Goal: Transaction & Acquisition: Obtain resource

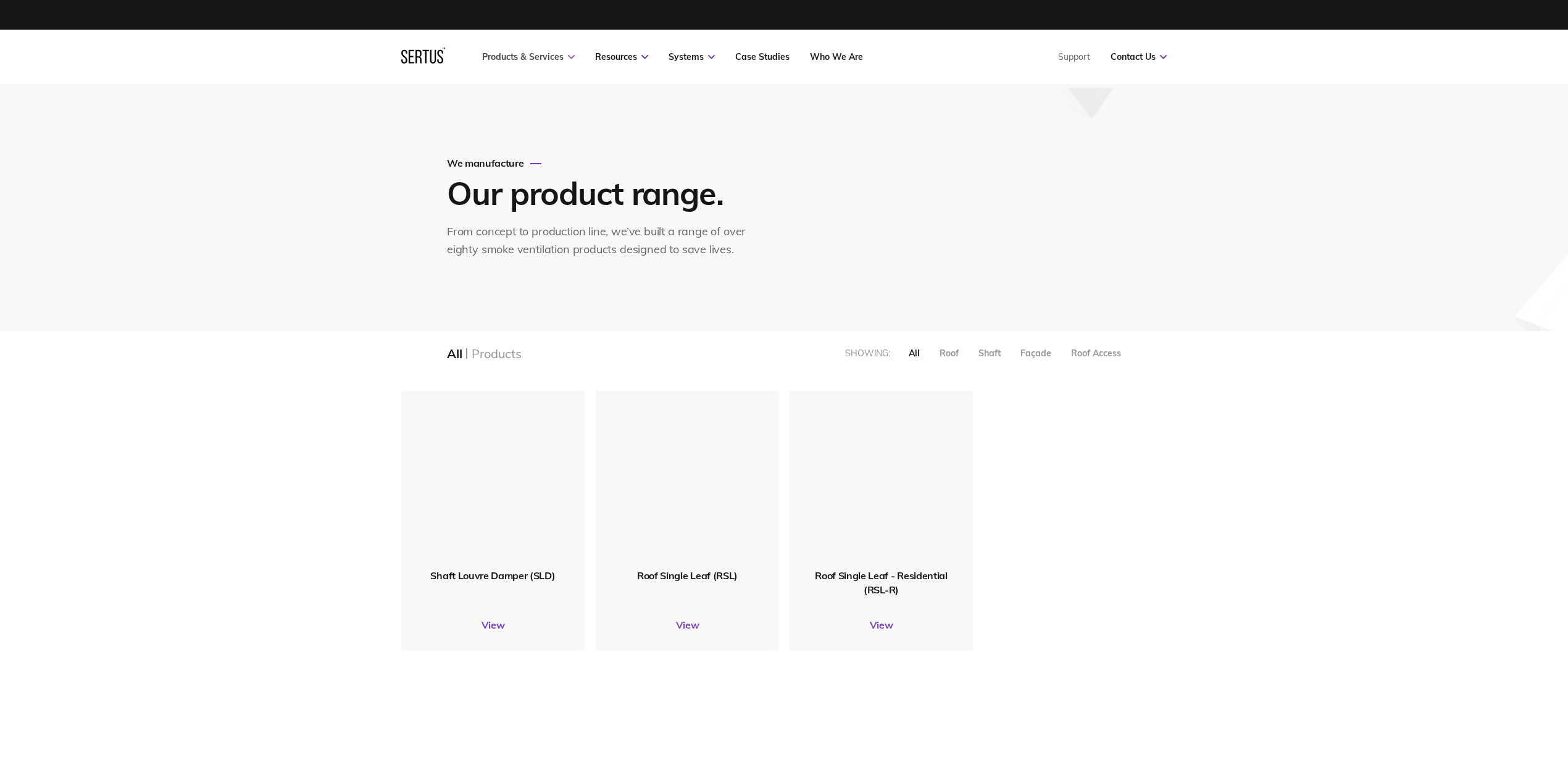
click at [546, 57] on link "Products & Services" at bounding box center [528, 56] width 93 height 11
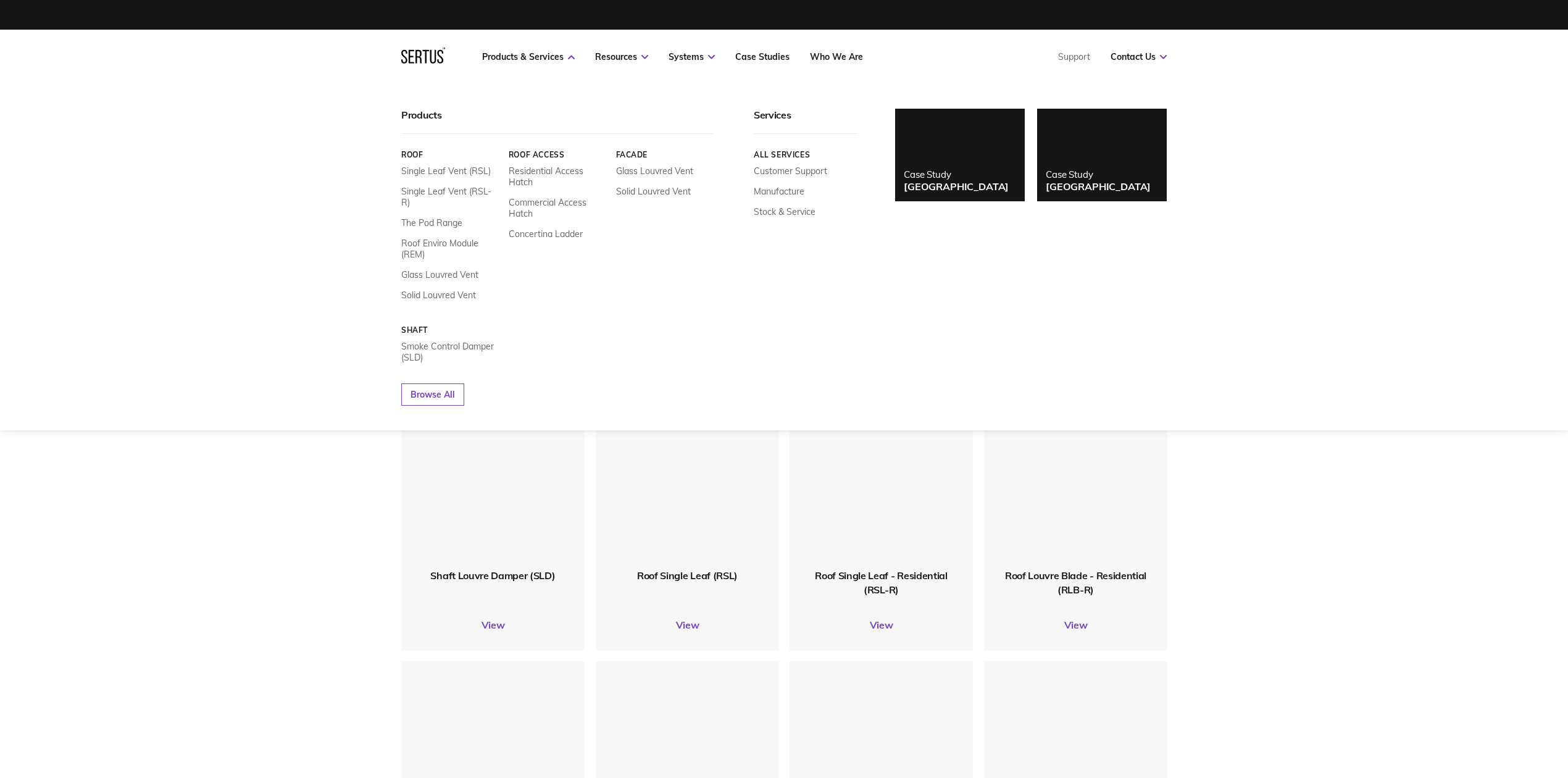
scroll to position [1637, 791]
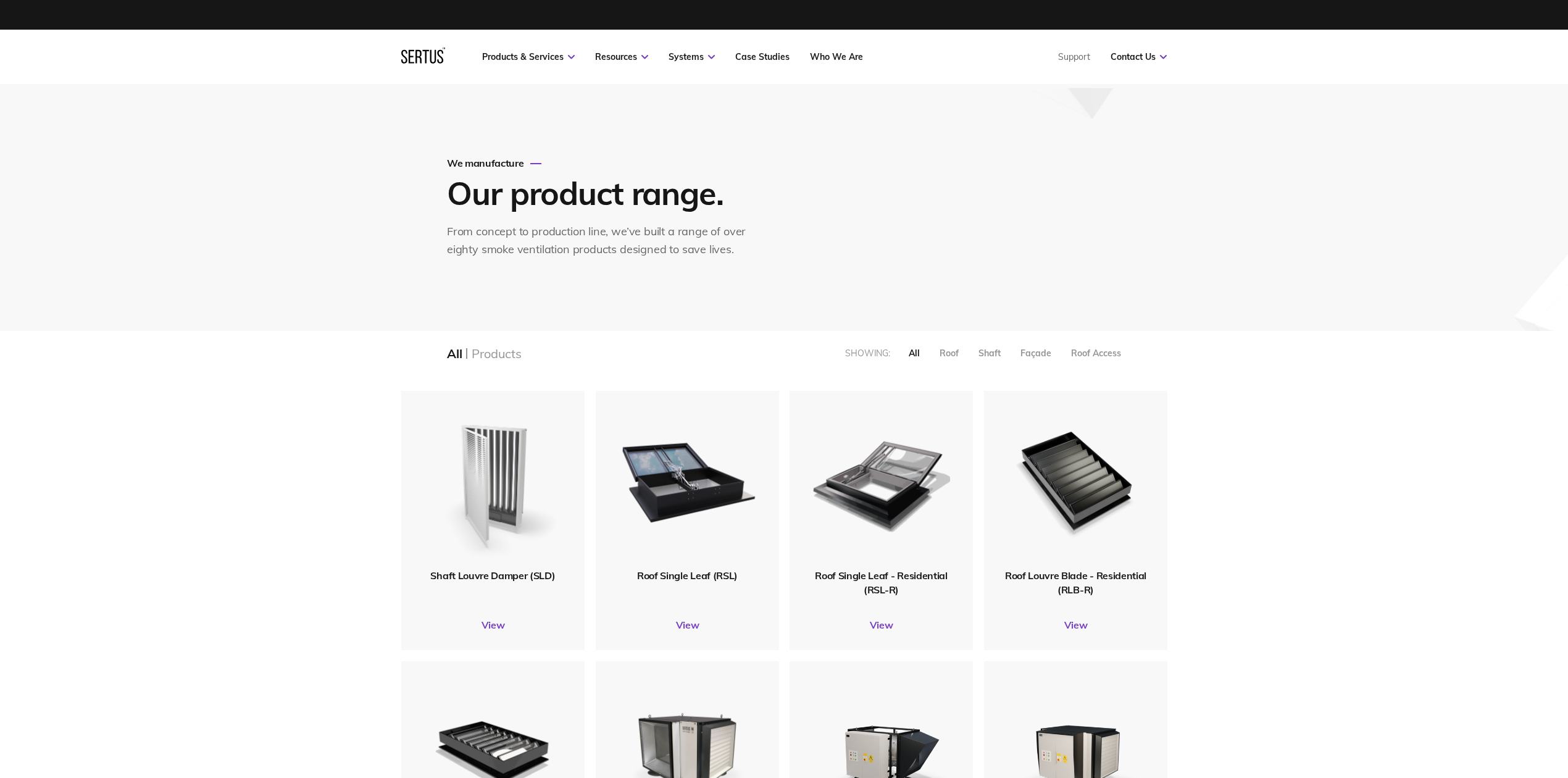
click at [486, 534] on img at bounding box center [492, 479] width 140 height 172
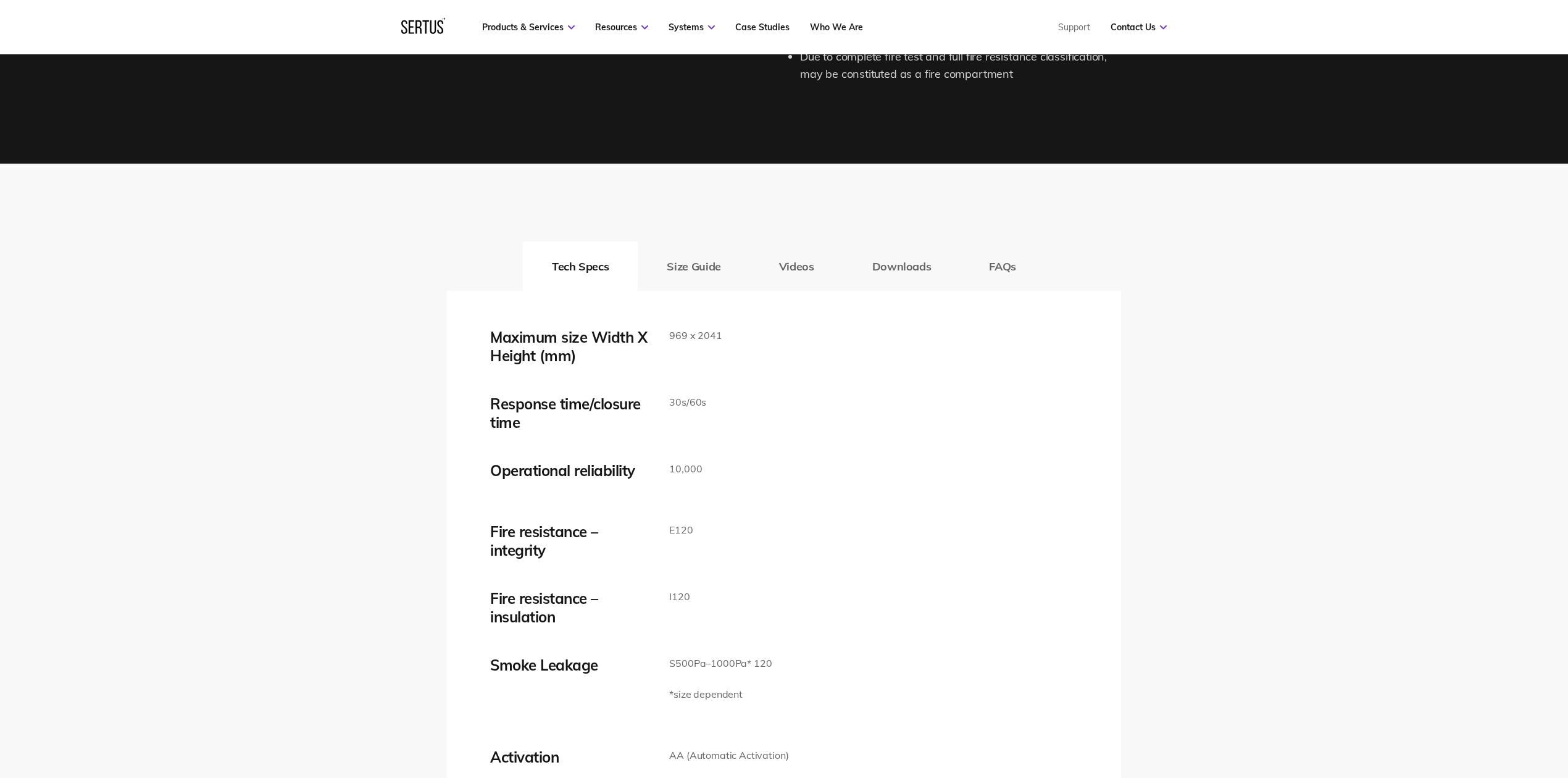
scroll to position [1893, 0]
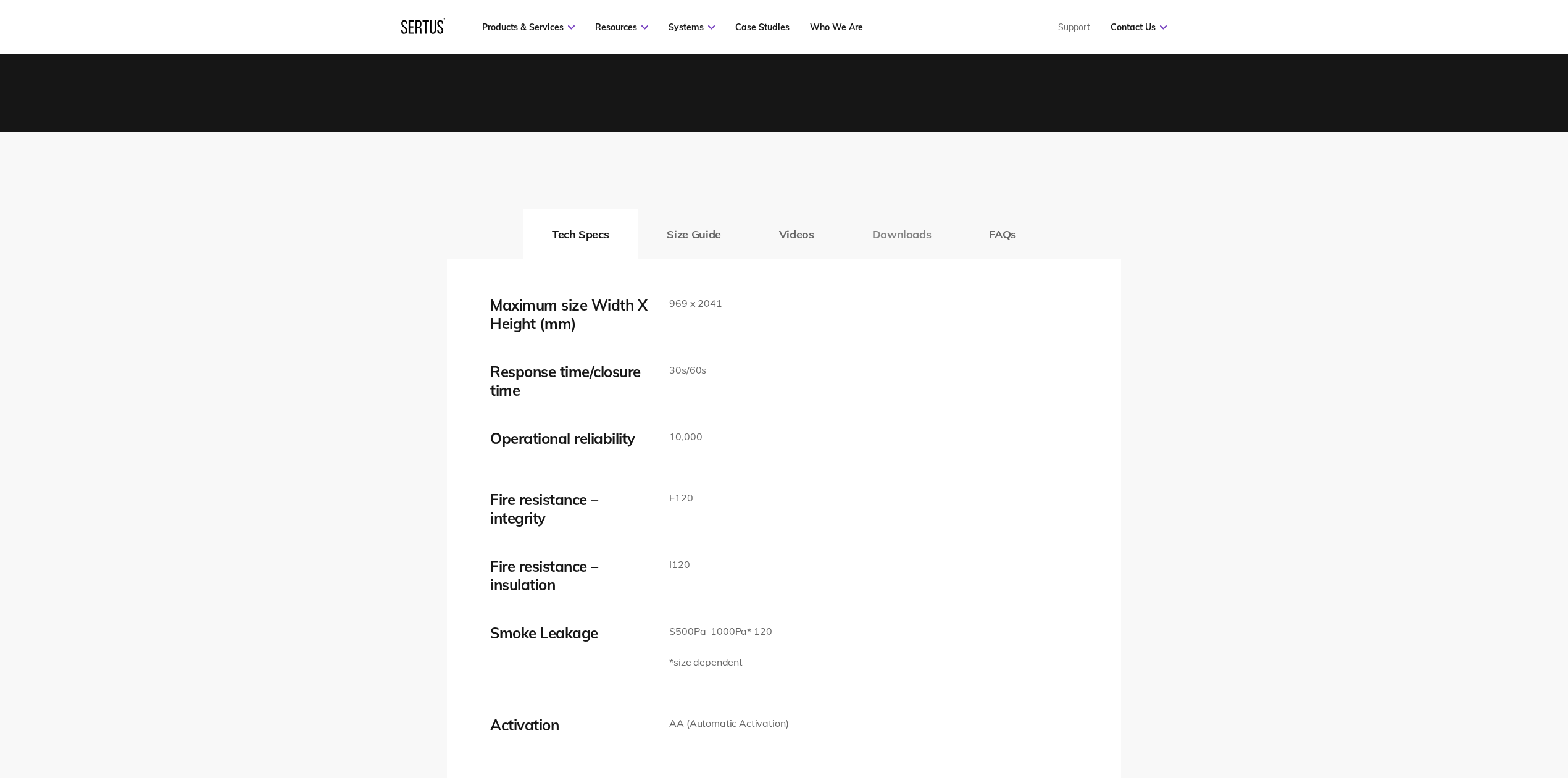
click at [897, 234] on button "Downloads" at bounding box center [901, 234] width 117 height 49
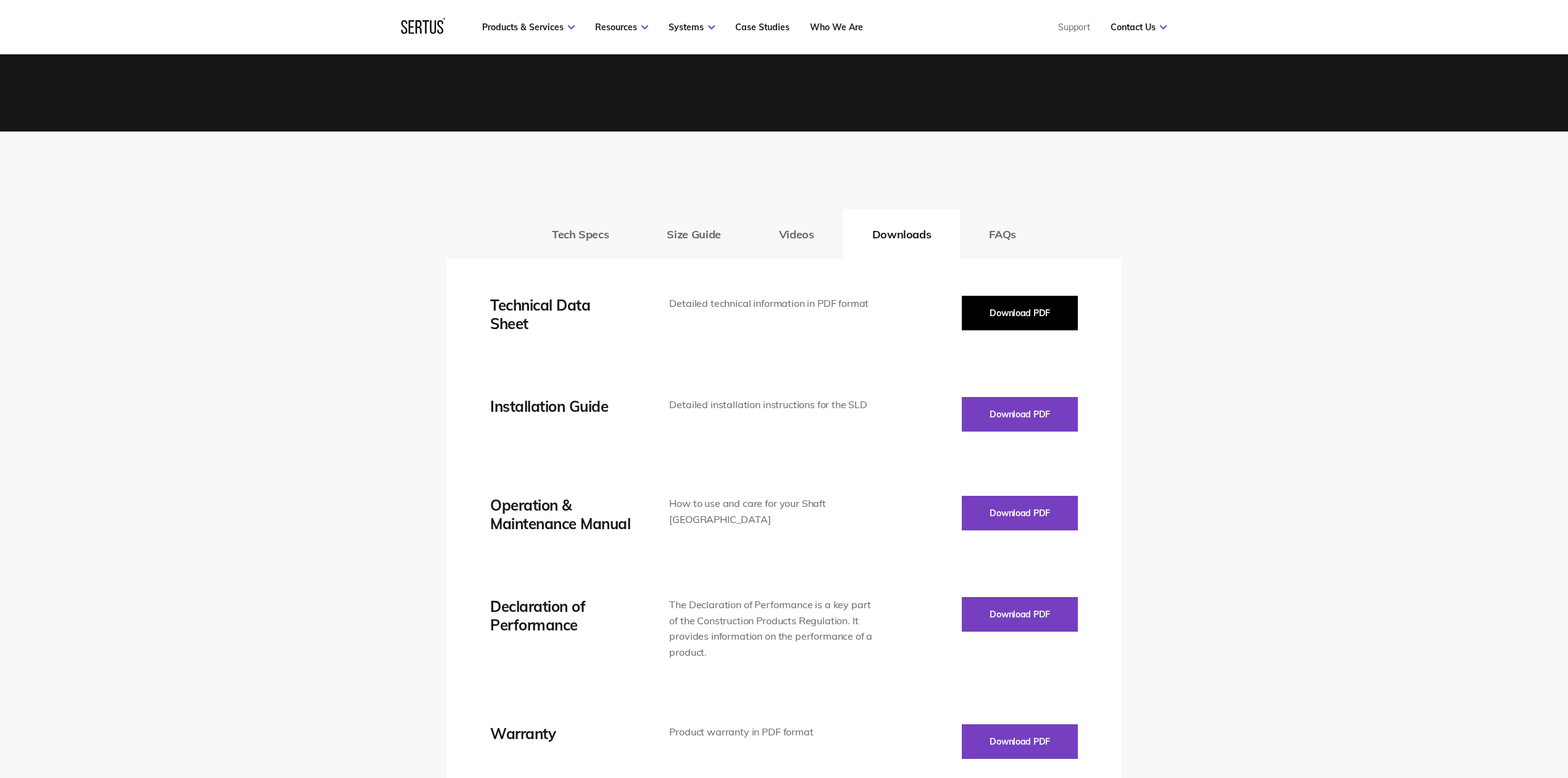
click at [996, 310] on button "Download PDF" at bounding box center [1020, 313] width 116 height 35
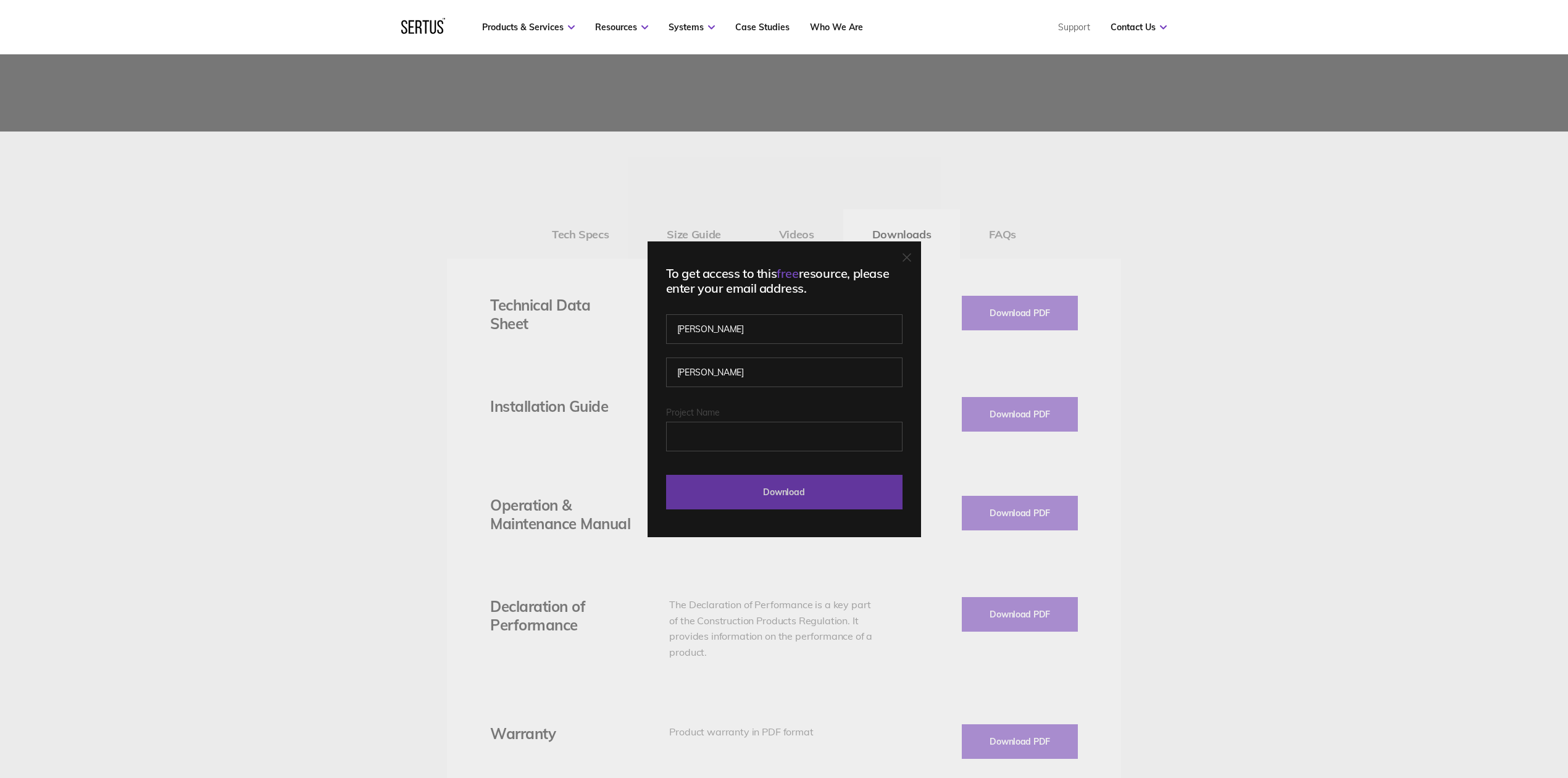
click at [804, 490] on input "Download" at bounding box center [784, 491] width 237 height 35
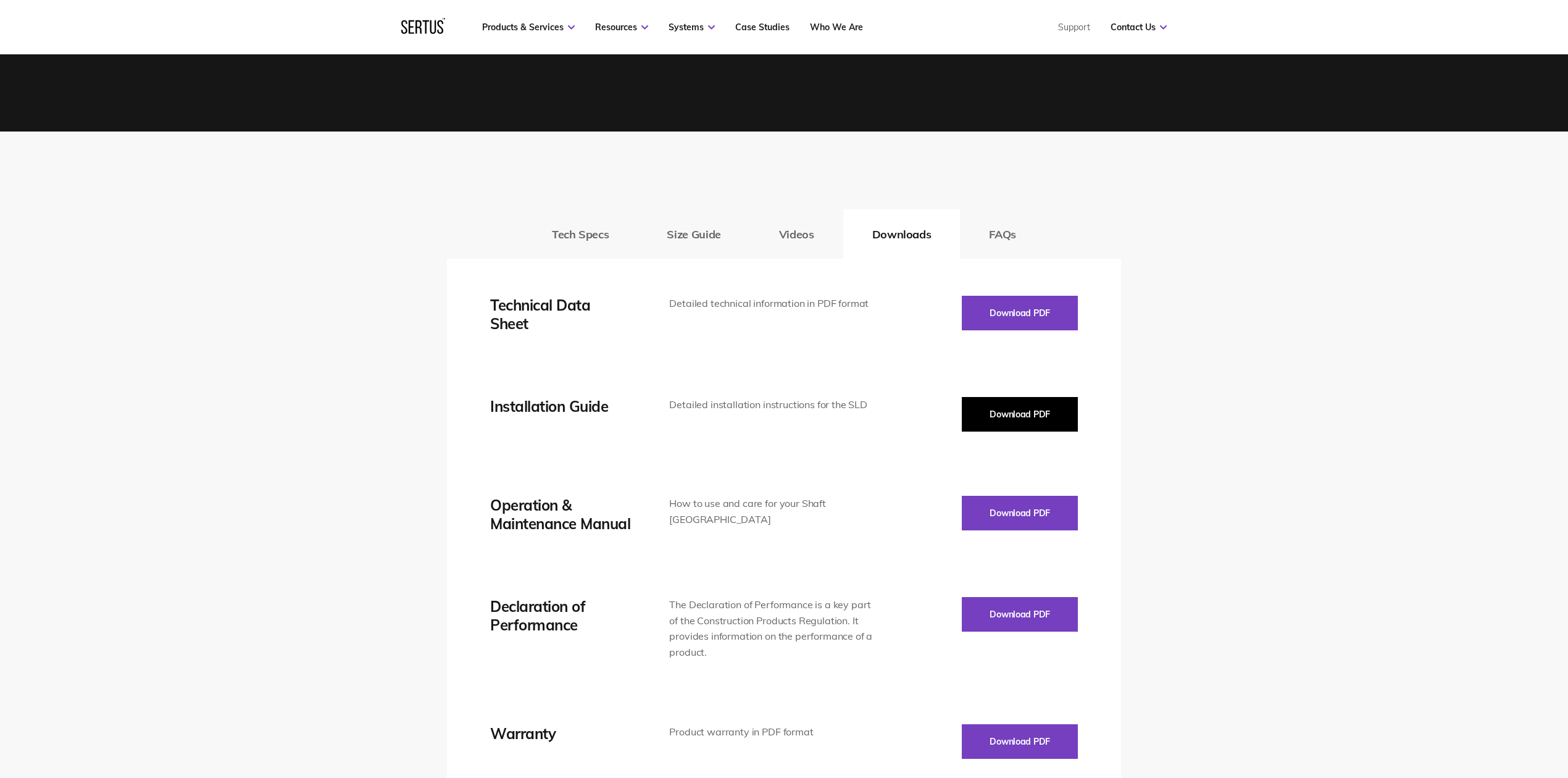
click at [1002, 407] on button "Download PDF" at bounding box center [1020, 413] width 116 height 35
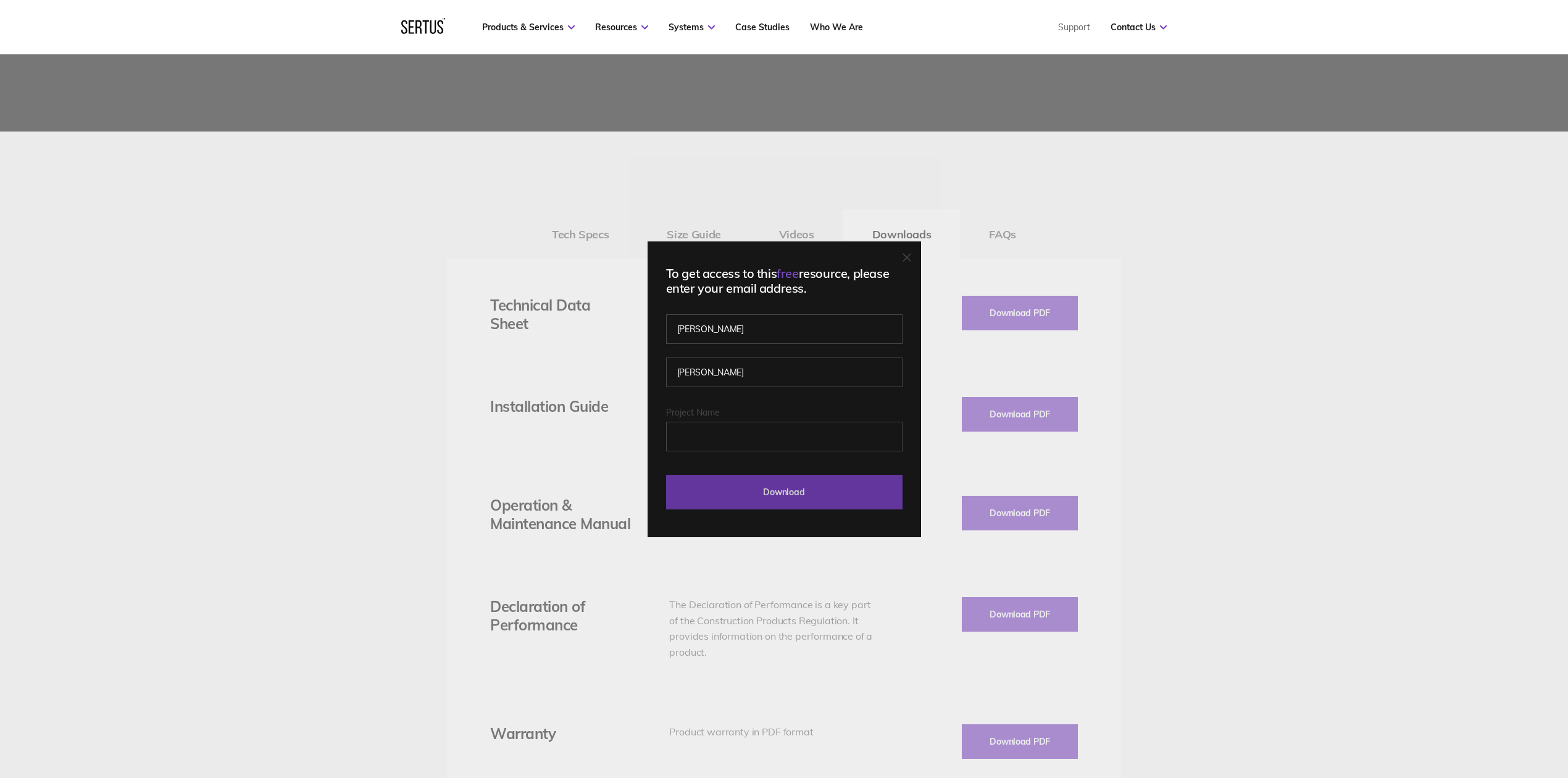
click at [736, 498] on input "Download" at bounding box center [784, 491] width 237 height 35
